Goal: Task Accomplishment & Management: Manage account settings

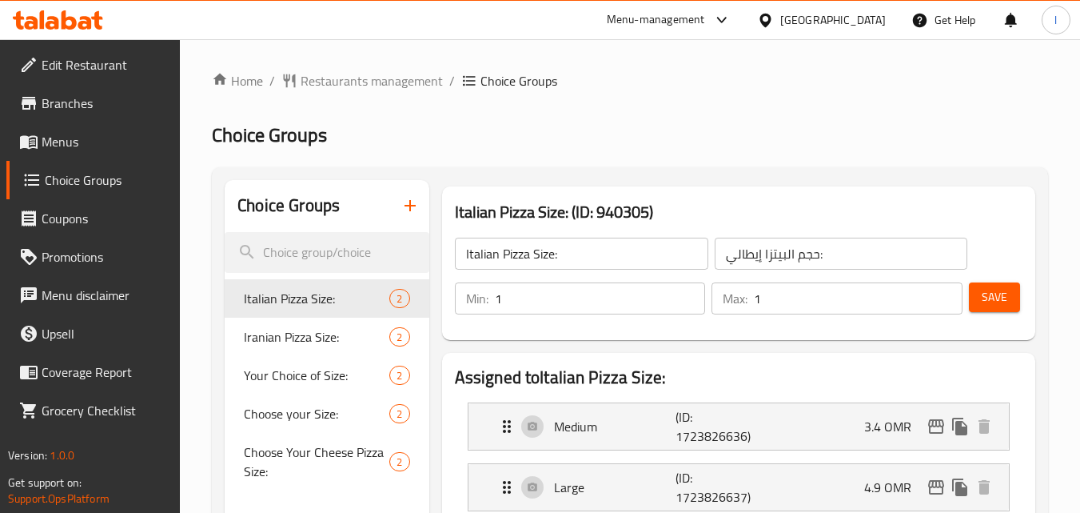
click at [860, 29] on div "[GEOGRAPHIC_DATA]" at bounding box center [833, 20] width 106 height 18
click at [541, 127] on h2 "Choice Groups" at bounding box center [630, 135] width 836 height 26
click at [780, 25] on div at bounding box center [768, 20] width 23 height 18
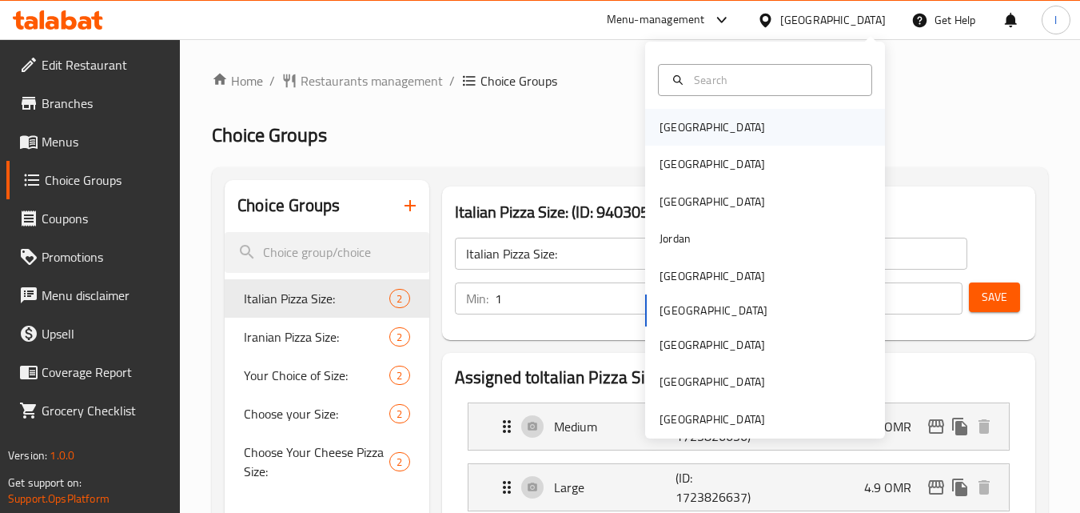
click at [784, 133] on div "[GEOGRAPHIC_DATA]" at bounding box center [765, 127] width 240 height 37
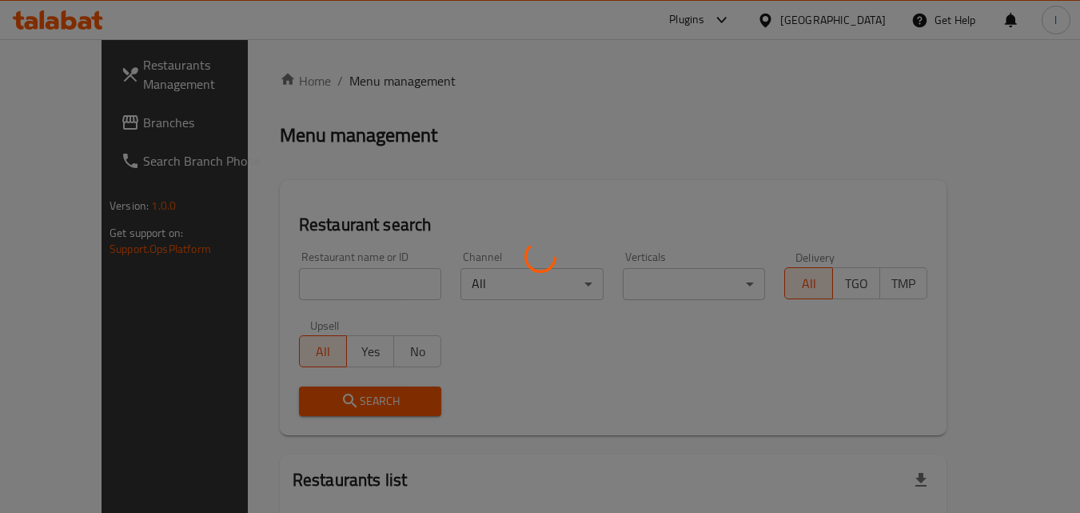
click at [26, 129] on div at bounding box center [540, 256] width 1080 height 513
click at [34, 129] on div at bounding box center [540, 256] width 1080 height 513
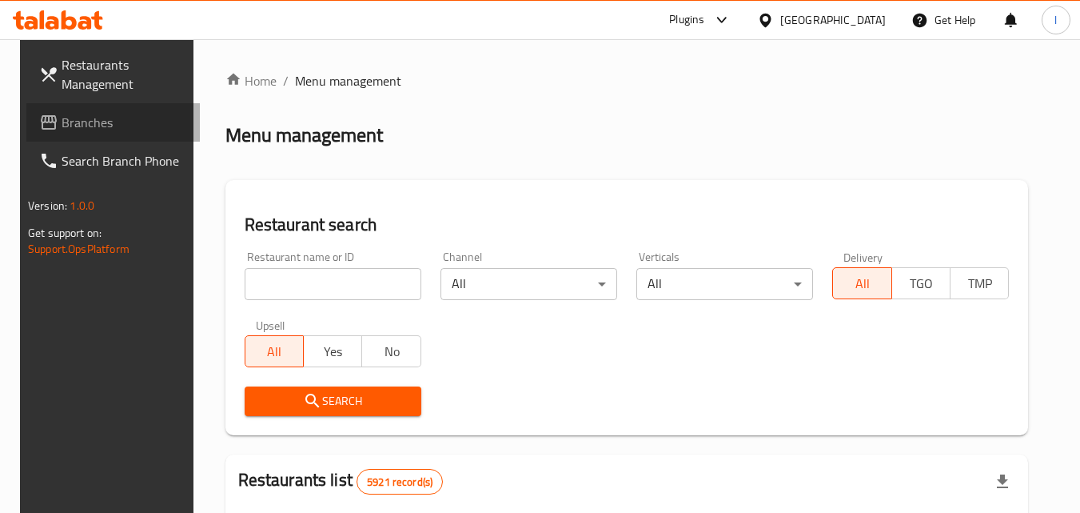
click at [71, 136] on link "Branches" at bounding box center [113, 122] width 174 height 38
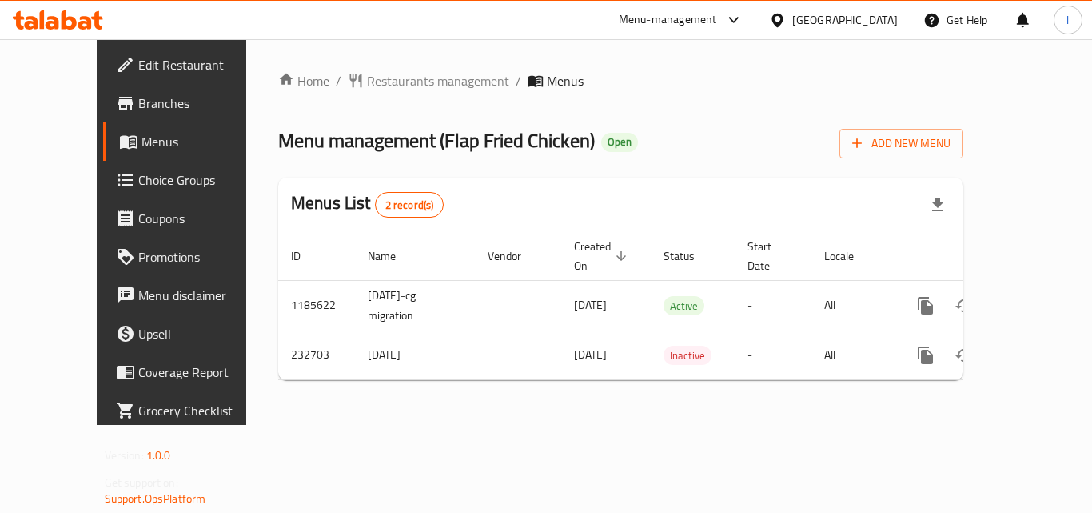
click at [138, 184] on span "Choice Groups" at bounding box center [202, 179] width 128 height 19
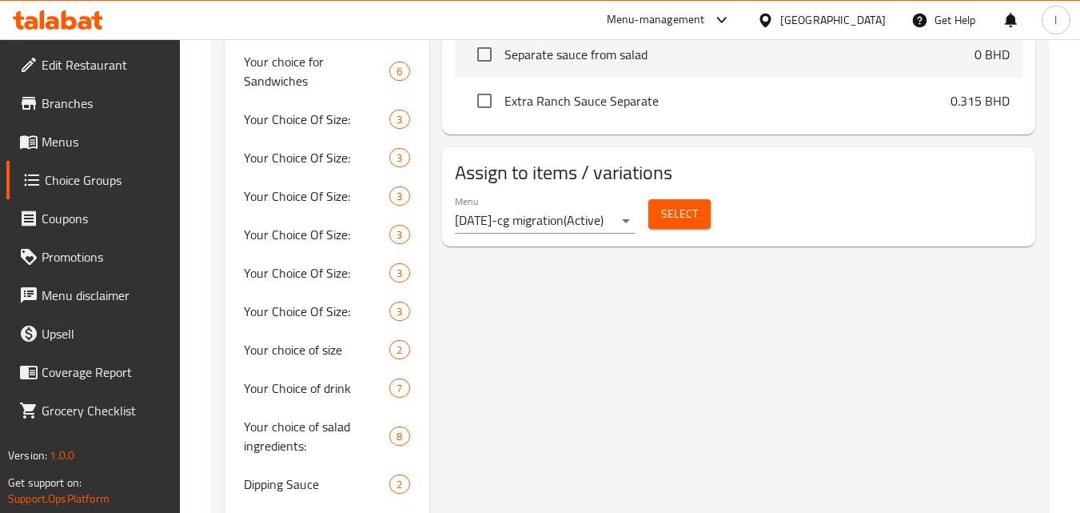
scroll to position [880, 0]
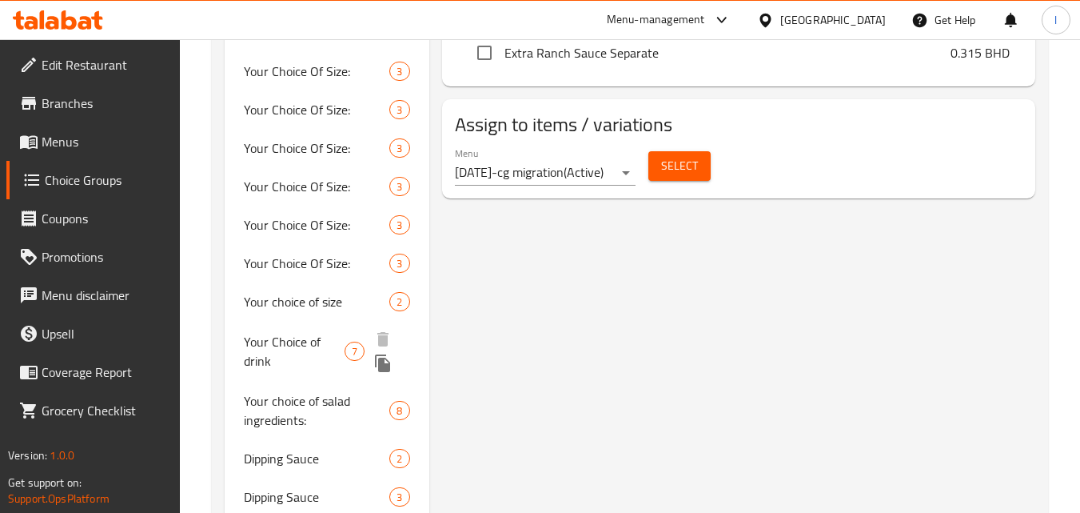
click at [252, 332] on span "Your Choice of drink" at bounding box center [294, 351] width 101 height 38
type input "Your Choice of drink"
type input "اختيارك من المشروب"
type input "1"
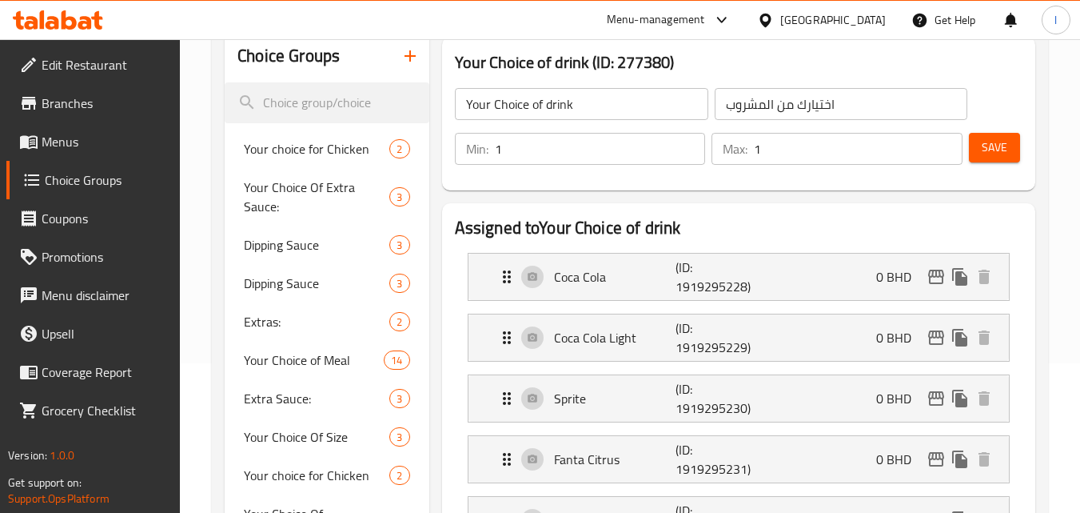
scroll to position [160, 0]
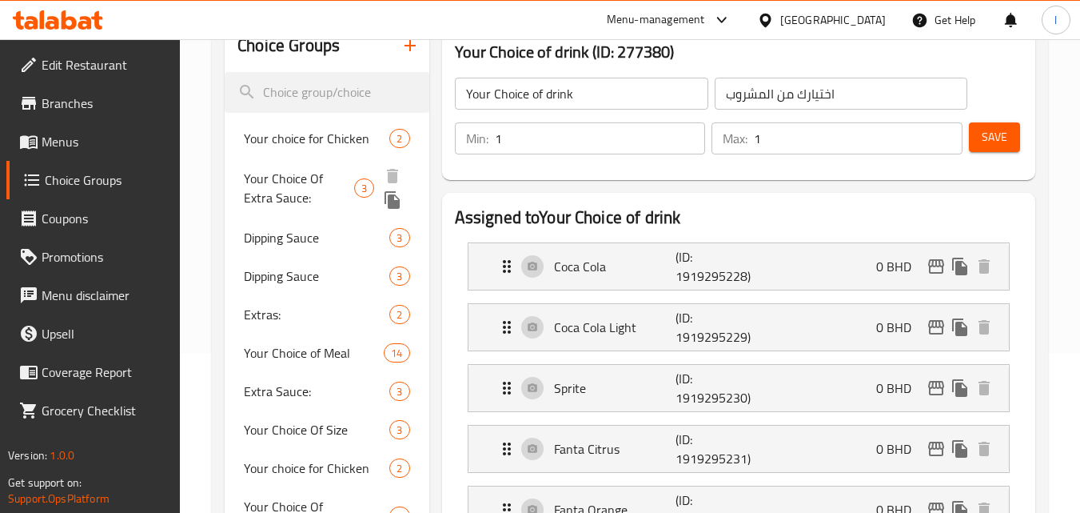
click at [273, 181] on span "Your Choice Of Extra Sauce:" at bounding box center [299, 188] width 110 height 38
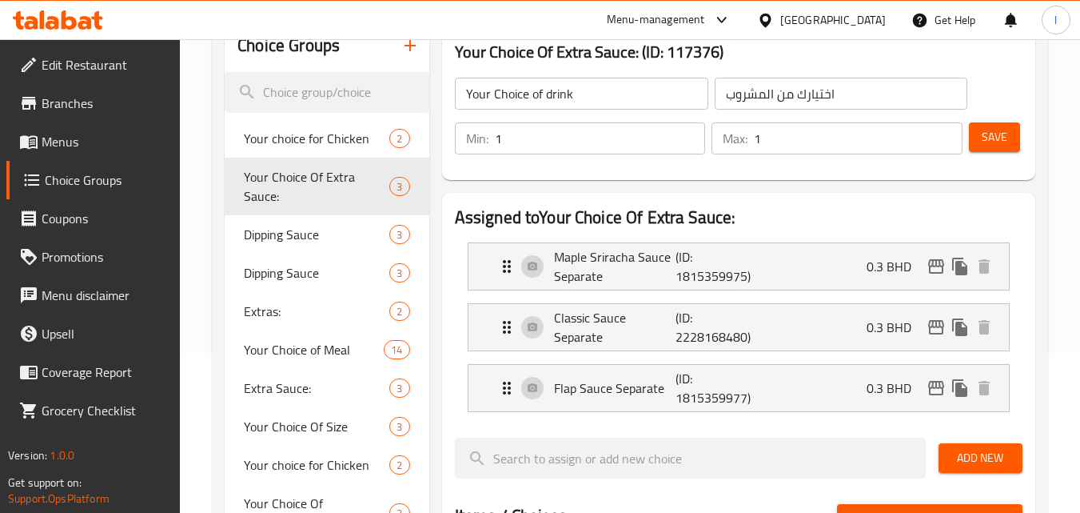
type input "Your Choice Of Extra Sauce:"
type input "اختيارك من الصوص الاضافي:"
type input "0"
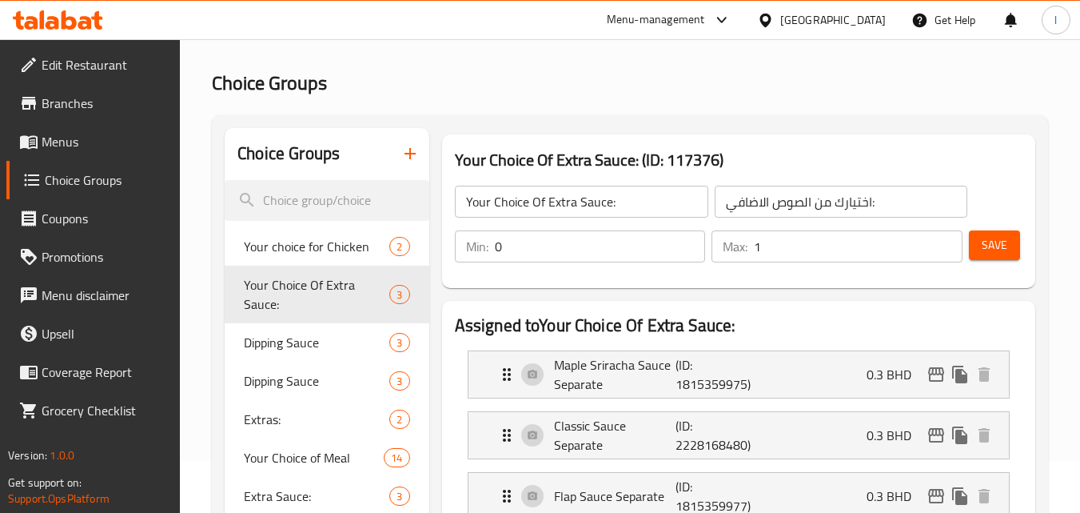
scroll to position [80, 0]
